Goal: Task Accomplishment & Management: Manage account settings

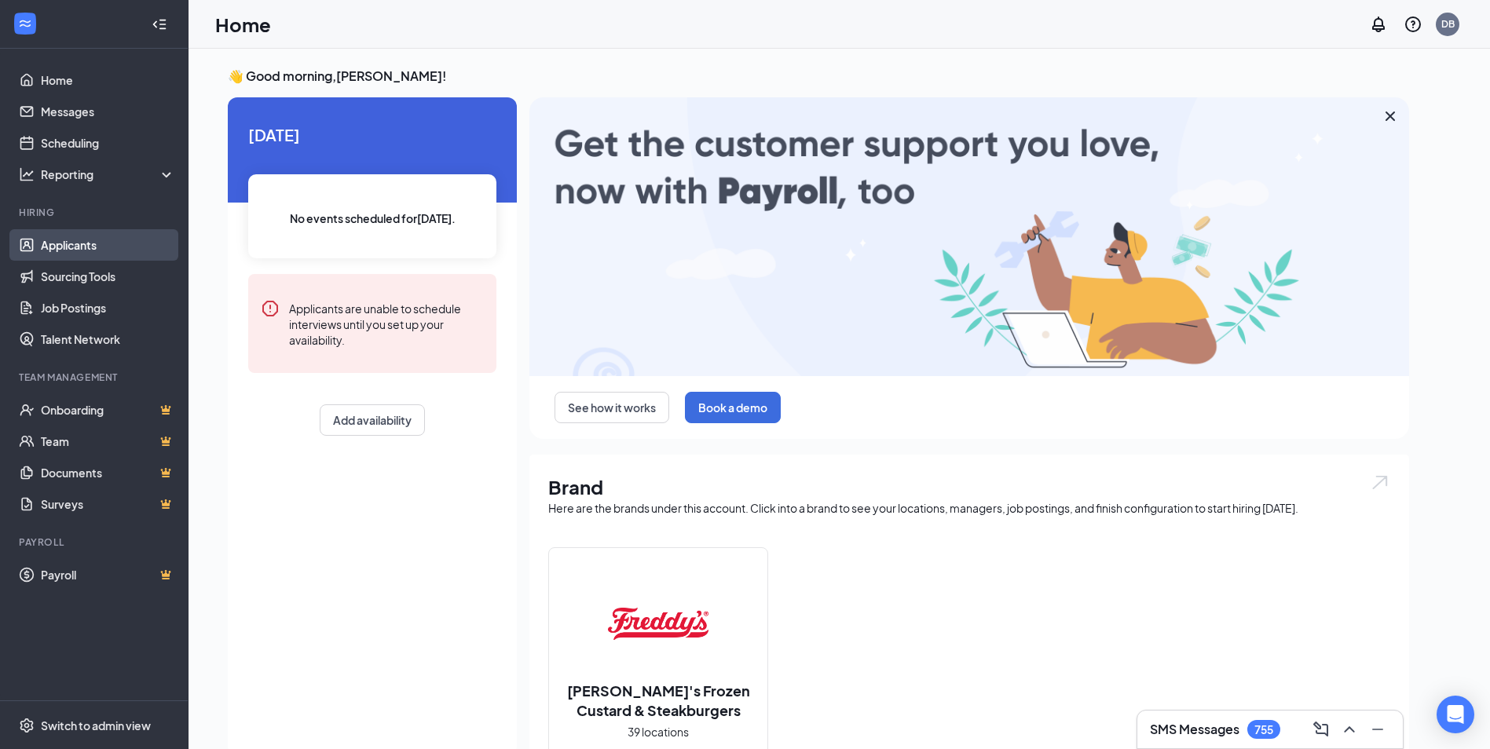
click at [79, 235] on link "Applicants" at bounding box center [108, 244] width 134 height 31
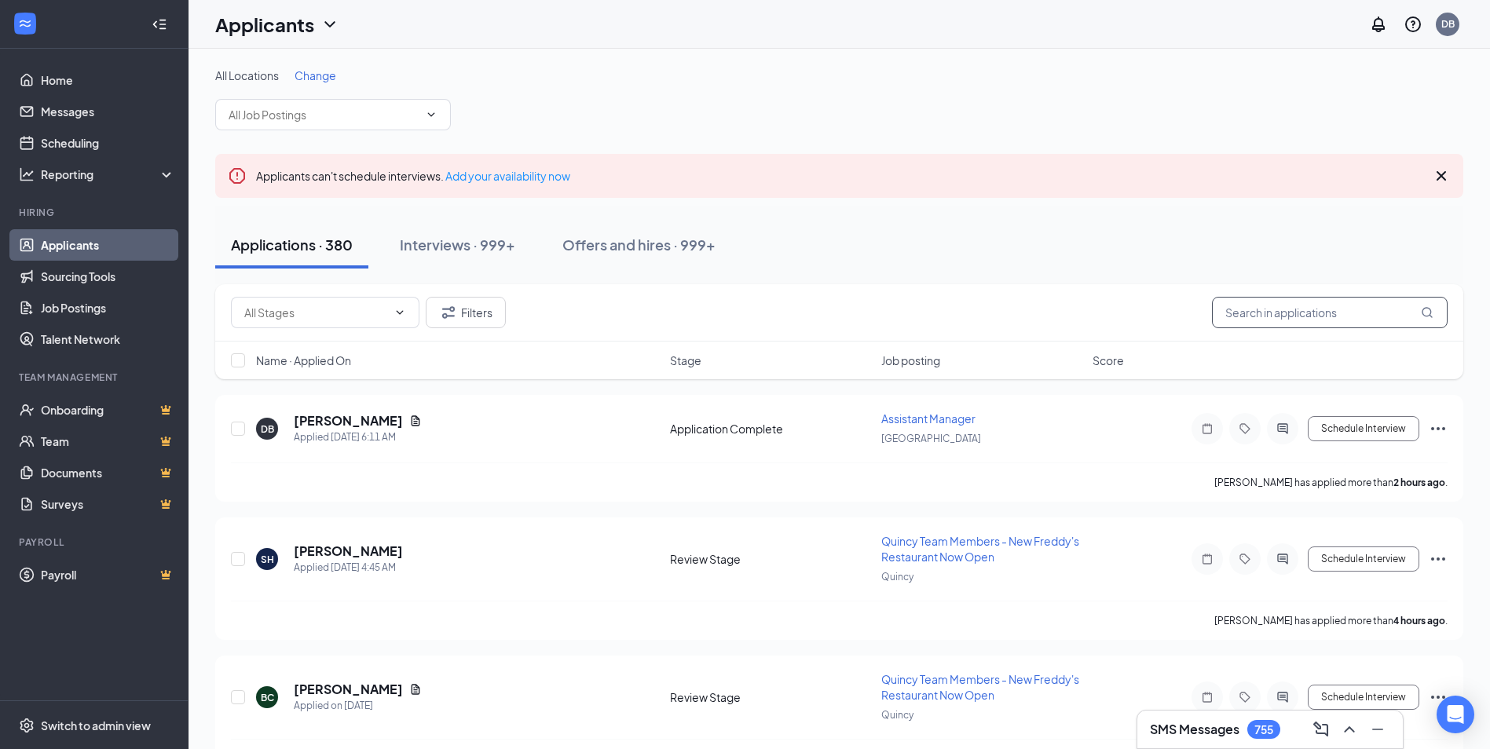
click at [1279, 298] on div "Filters" at bounding box center [839, 312] width 1248 height 57
click at [1276, 301] on input "text" at bounding box center [1330, 312] width 236 height 31
type input "e"
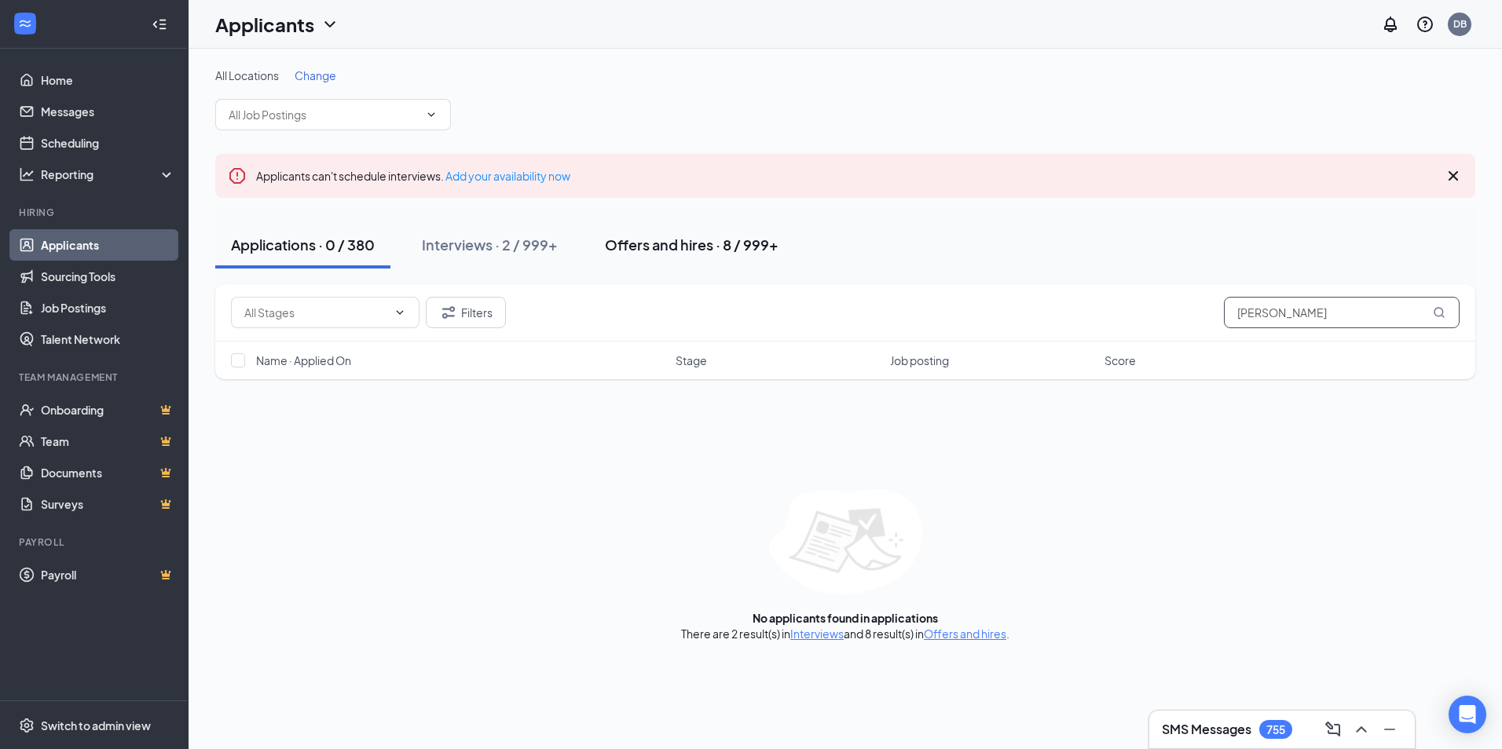
type input "[PERSON_NAME]"
click at [685, 228] on button "Offers and hires · 8 / 999+" at bounding box center [691, 244] width 205 height 47
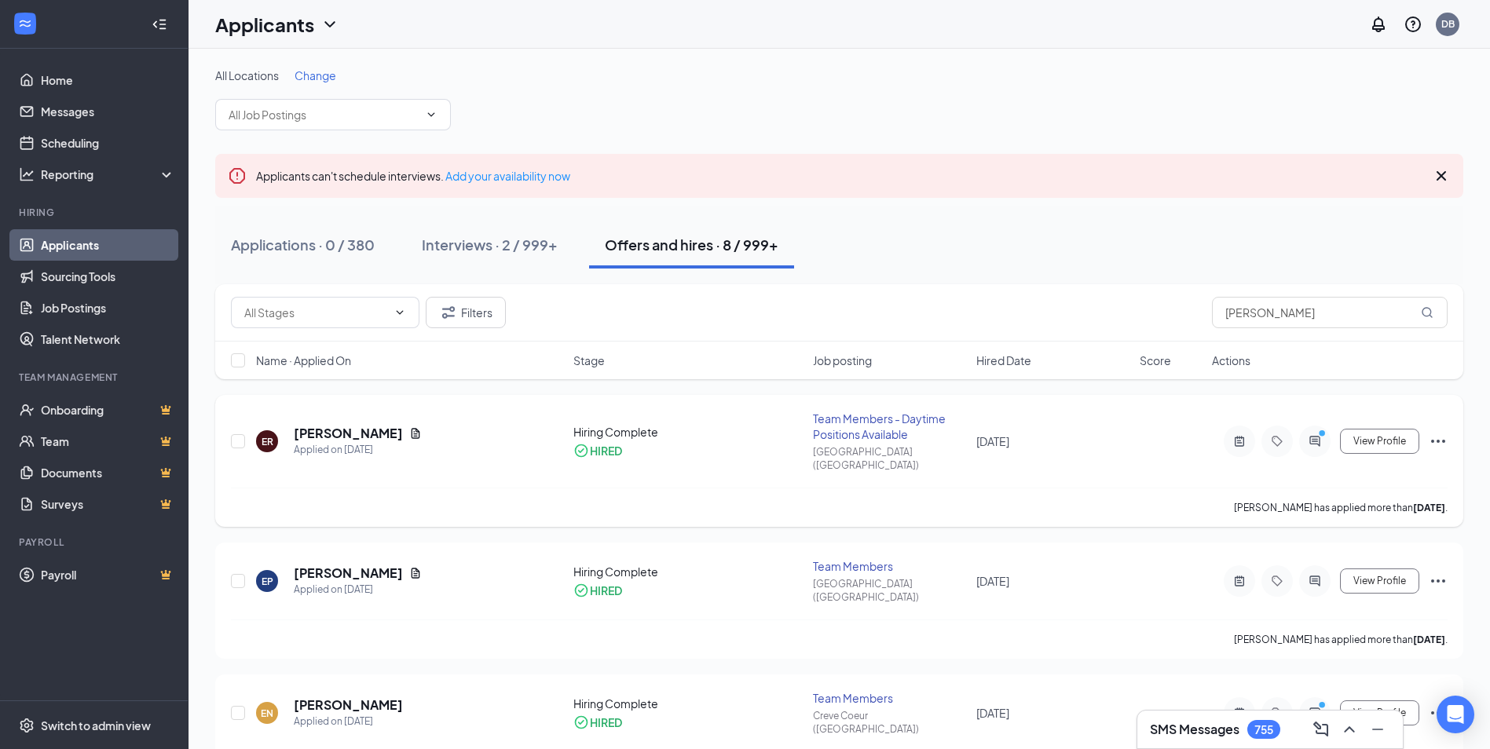
click at [339, 425] on h5 "[PERSON_NAME]" at bounding box center [348, 433] width 109 height 17
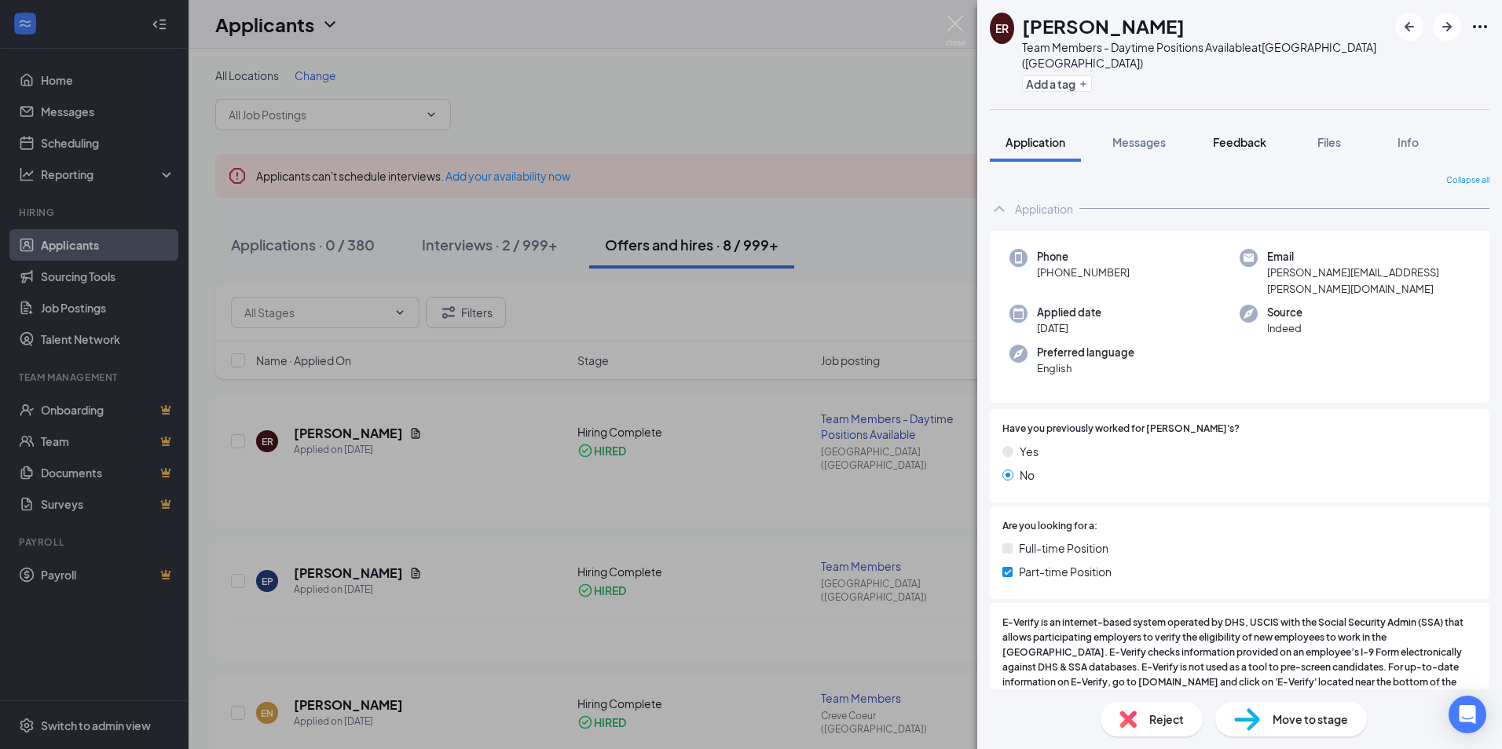
click at [1231, 135] on span "Feedback" at bounding box center [1239, 142] width 53 height 14
